Goal: Find specific page/section: Find specific page/section

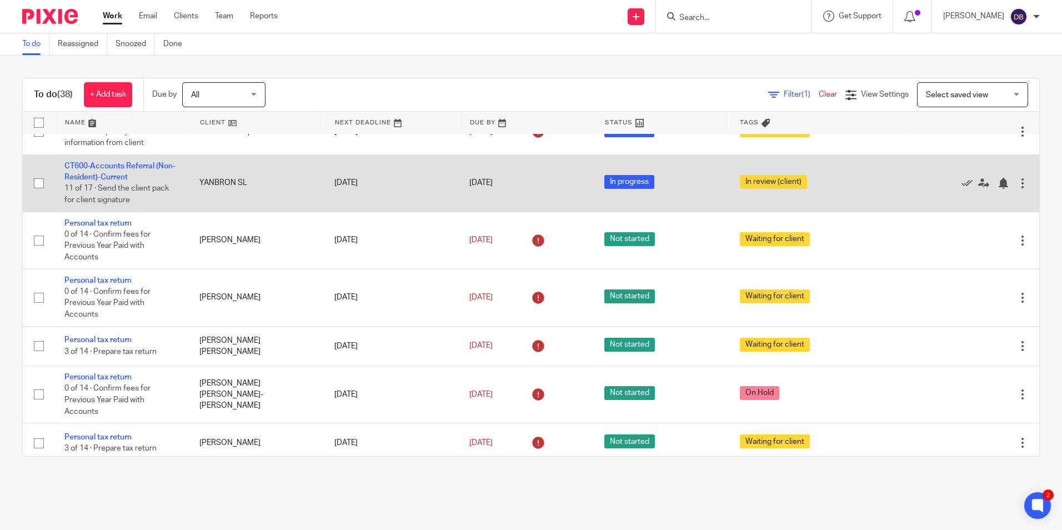
scroll to position [1000, 0]
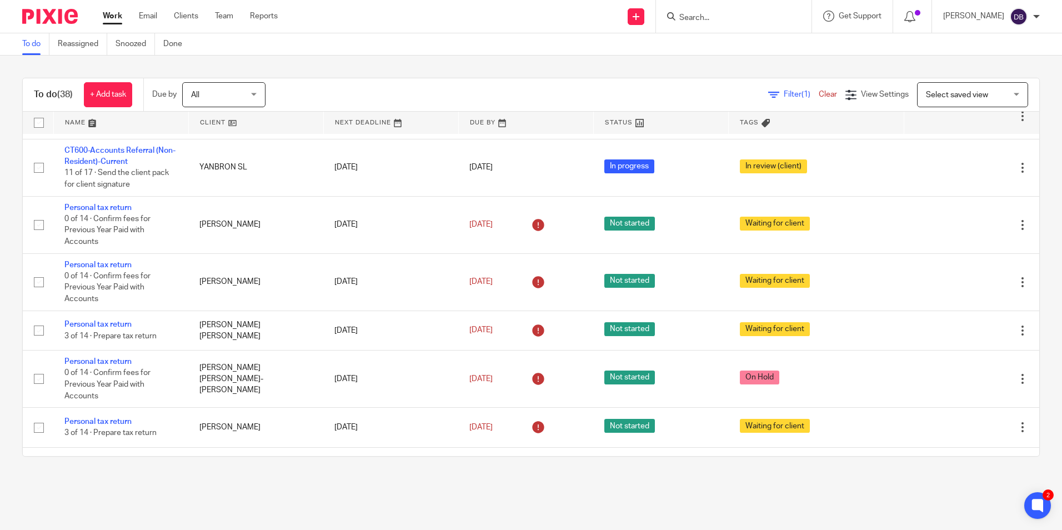
click at [730, 26] on div at bounding box center [734, 16] width 156 height 33
click at [724, 16] on input "Search" at bounding box center [728, 18] width 100 height 10
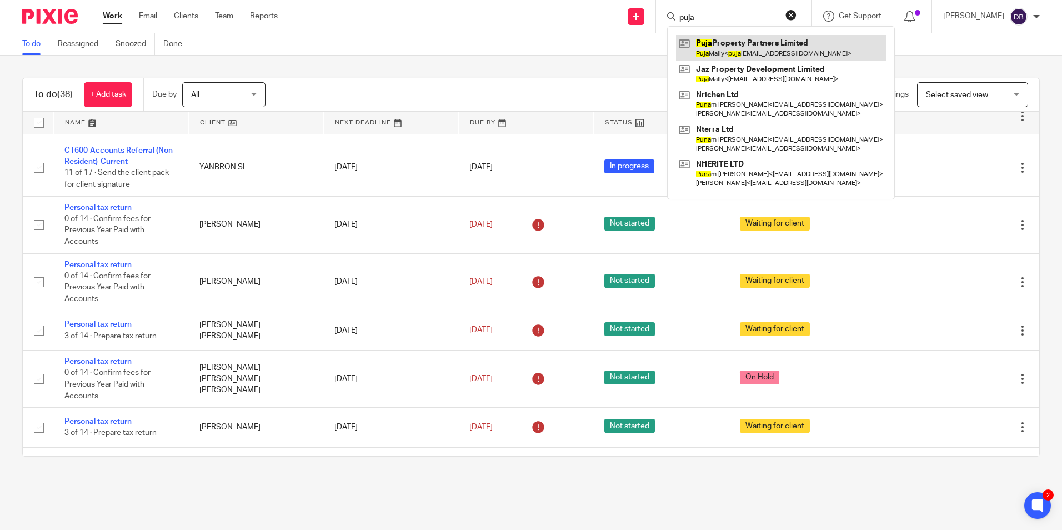
type input "puja"
click at [766, 46] on link at bounding box center [781, 48] width 210 height 26
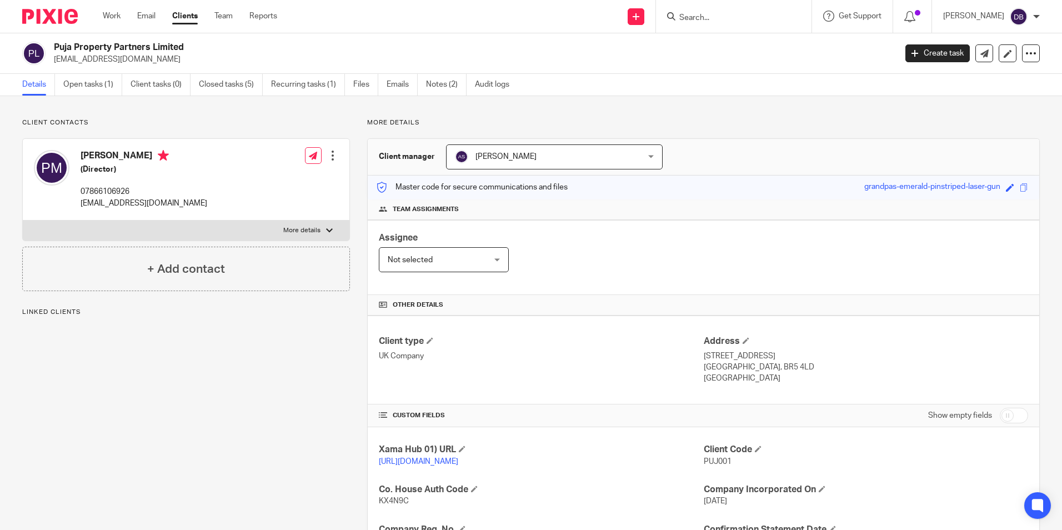
scroll to position [111, 0]
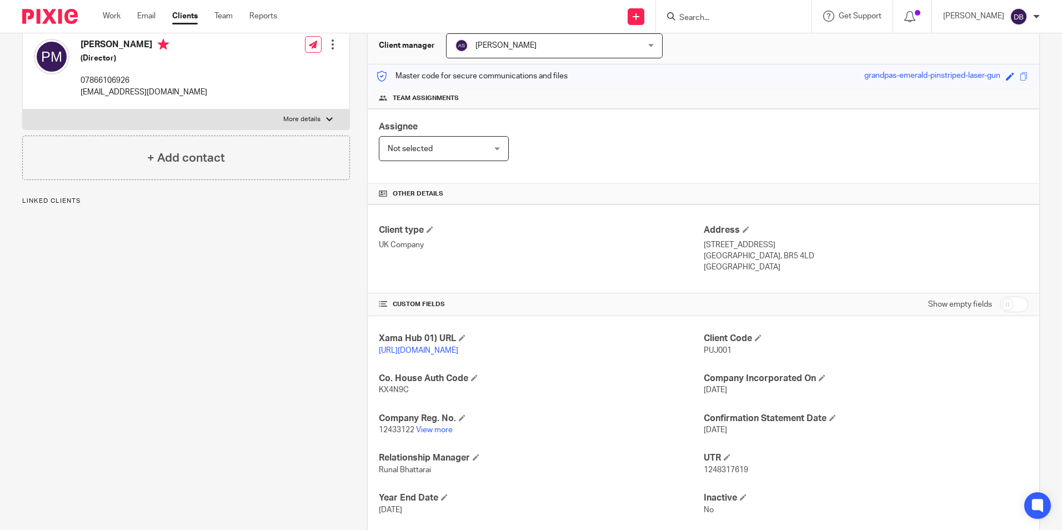
click at [704, 351] on span "PUJ001" at bounding box center [718, 351] width 28 height 8
copy span "PUJ001"
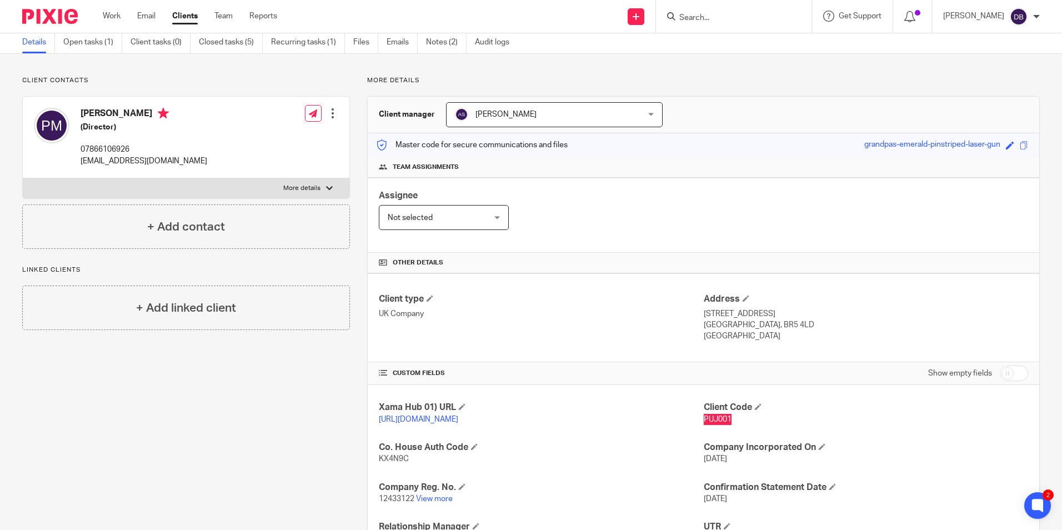
scroll to position [0, 0]
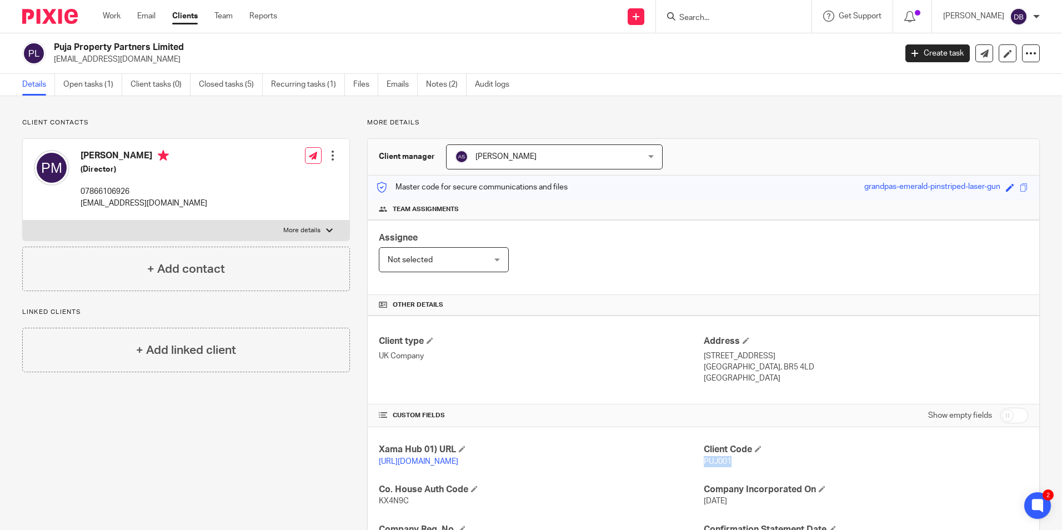
drag, startPoint x: 192, startPoint y: 41, endPoint x: 41, endPoint y: 43, distance: 151.1
click at [41, 43] on div "Puja Property Partners Limited [EMAIL_ADDRESS][DOMAIN_NAME] Create task Update …" at bounding box center [531, 53] width 1062 height 41
copy div "Puja Property Partners Limited"
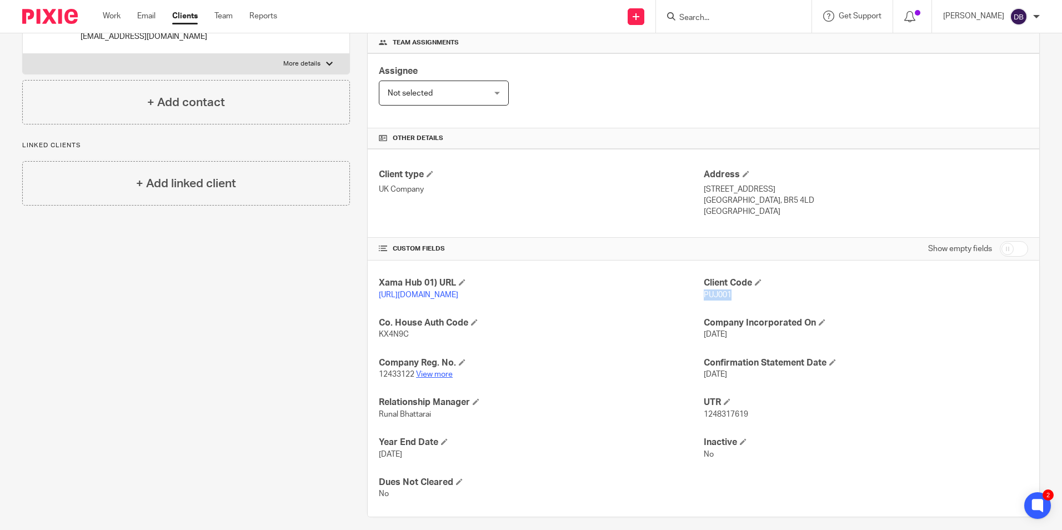
click at [427, 378] on link "View more" at bounding box center [434, 375] width 37 height 8
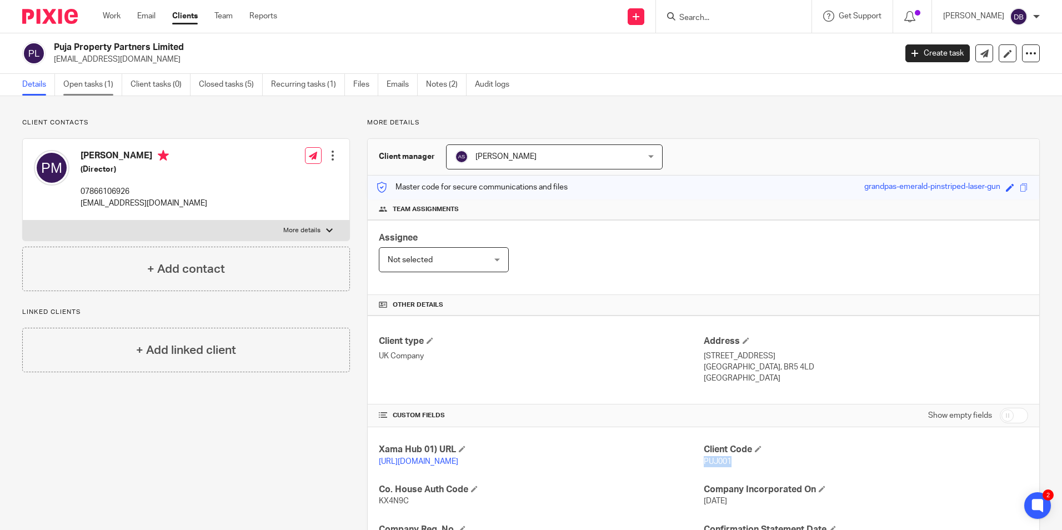
click at [79, 81] on link "Open tasks (1)" at bounding box center [92, 85] width 59 height 22
